Goal: Task Accomplishment & Management: Complete application form

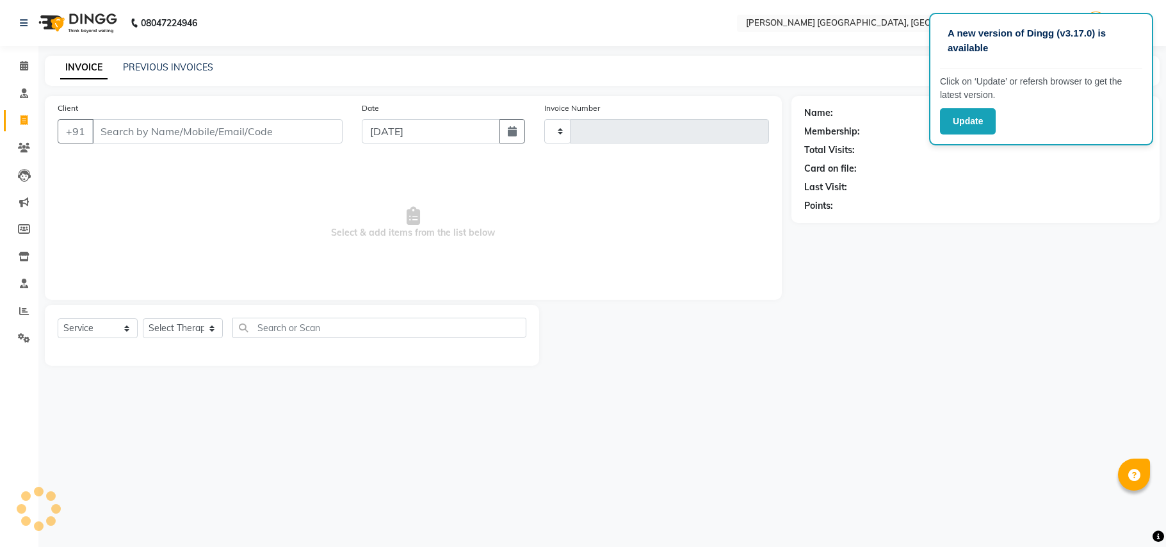
select select "service"
type input "0376"
select select "4638"
click at [179, 132] on input "Client" at bounding box center [217, 131] width 250 height 24
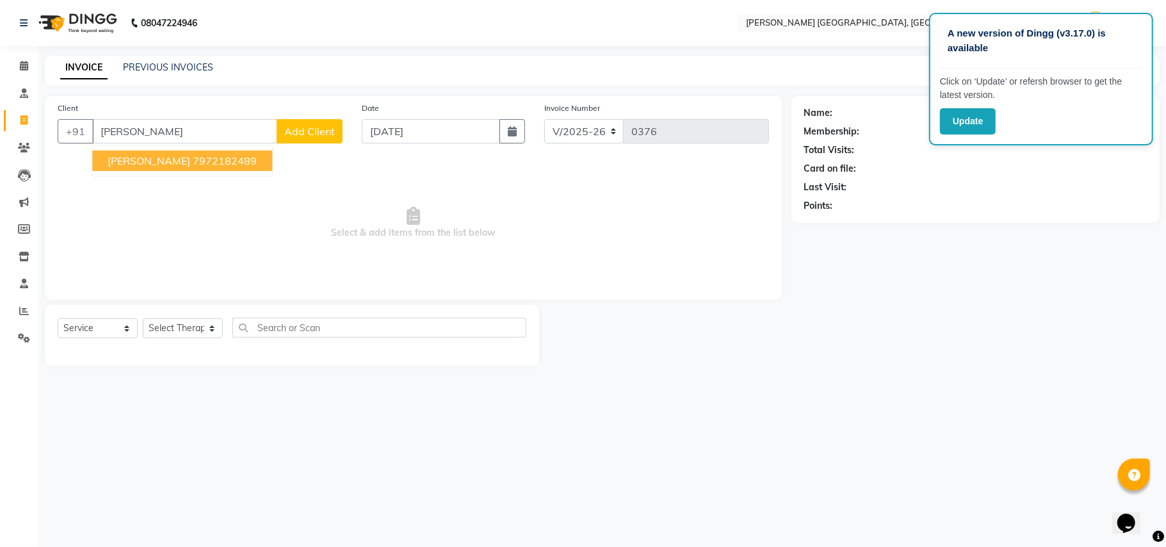
click at [114, 161] on span "[PERSON_NAME]" at bounding box center [149, 160] width 83 height 13
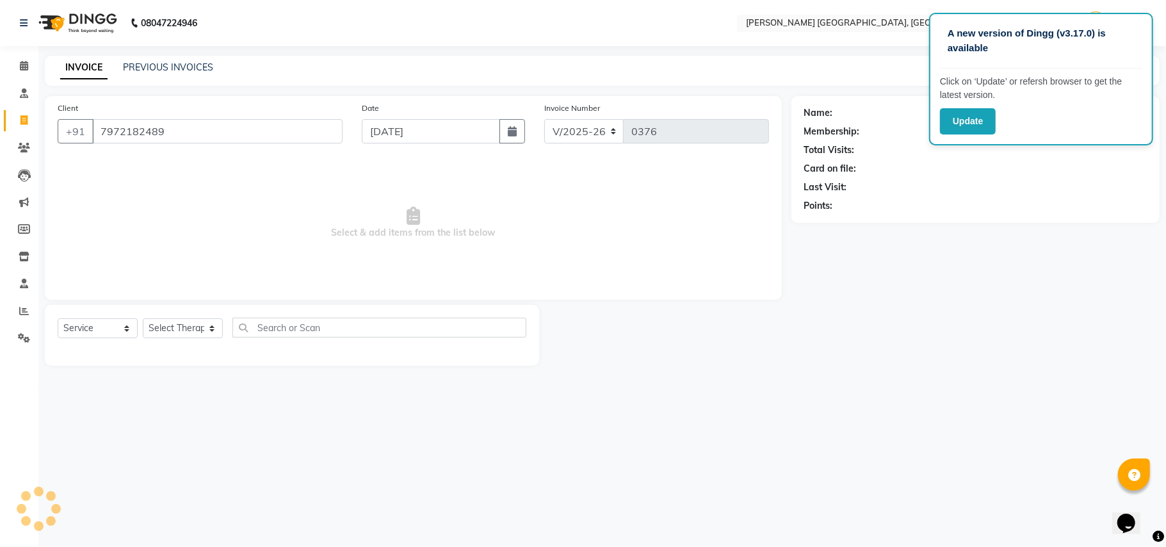
type input "7972182489"
click at [175, 325] on select "Select Therapist" at bounding box center [183, 328] width 80 height 20
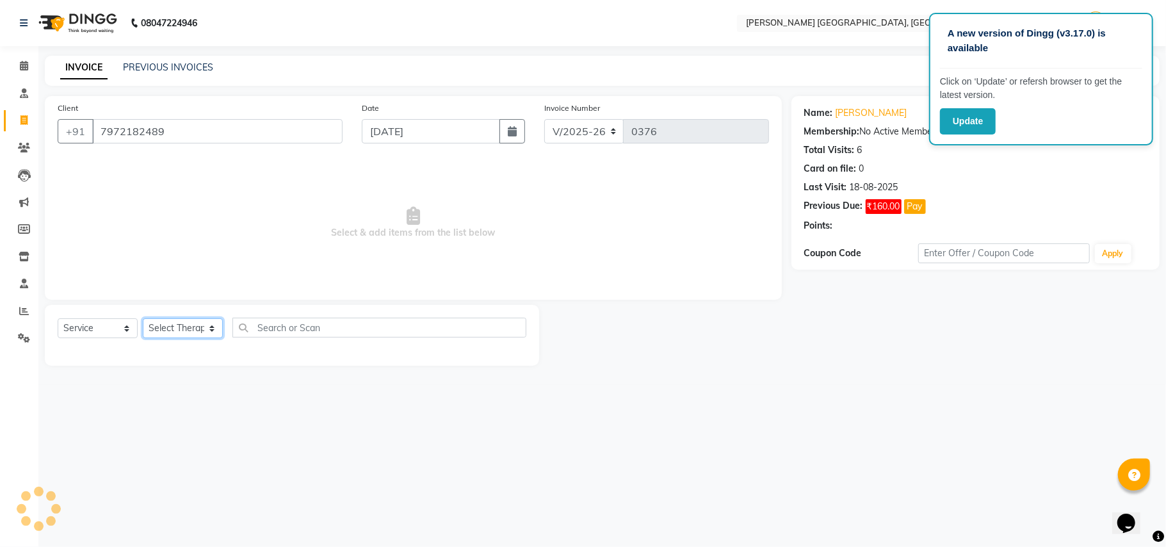
select select "34778"
click at [143, 318] on select "Select Therapist [PERSON_NAME]" at bounding box center [183, 328] width 80 height 20
